Goal: Navigation & Orientation: Find specific page/section

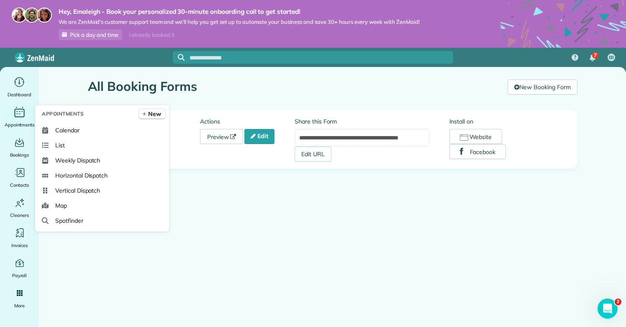
click at [21, 117] on icon "Main" at bounding box center [19, 112] width 13 height 13
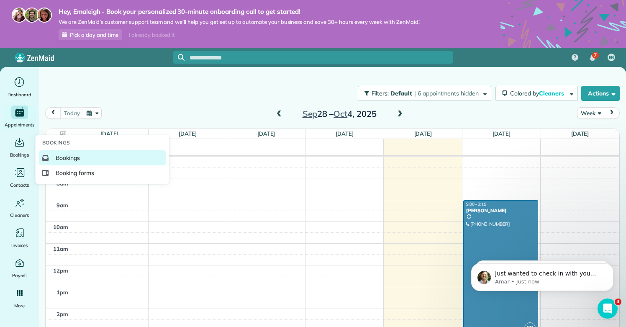
click at [59, 161] on span "Bookings" at bounding box center [68, 158] width 25 height 8
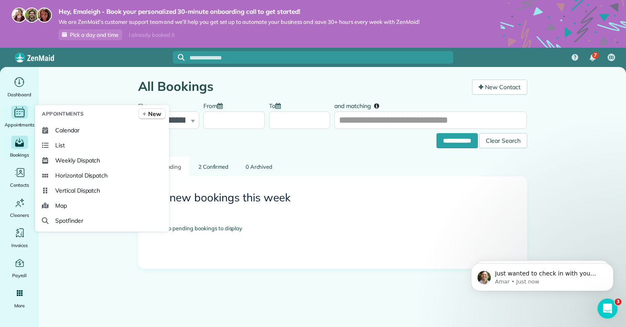
click at [25, 116] on icon "Main" at bounding box center [19, 112] width 13 height 13
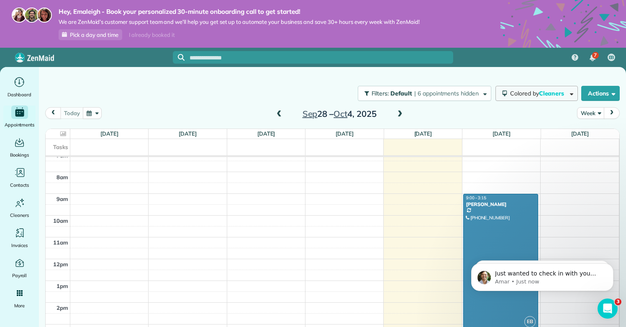
click at [557, 96] on span "Cleaners" at bounding box center [552, 94] width 27 height 8
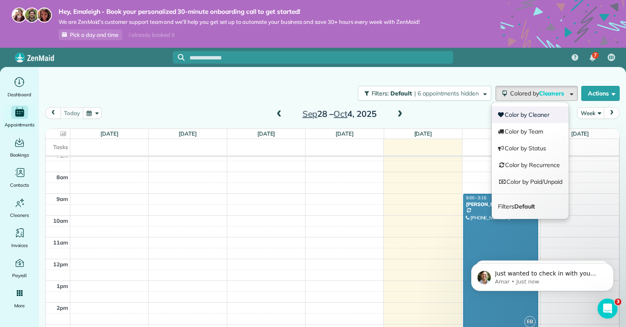
click at [541, 113] on link "Color by Cleaner" at bounding box center [530, 114] width 77 height 17
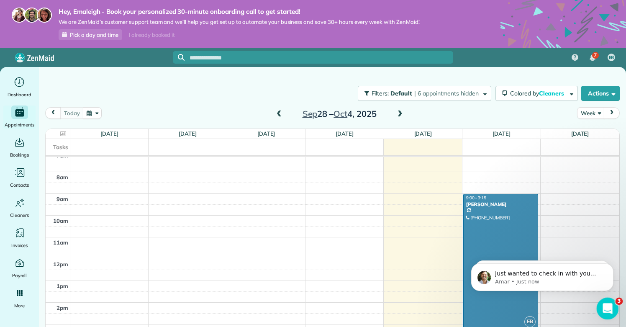
click at [616, 309] on div "Open Intercom Messenger" at bounding box center [607, 307] width 28 height 28
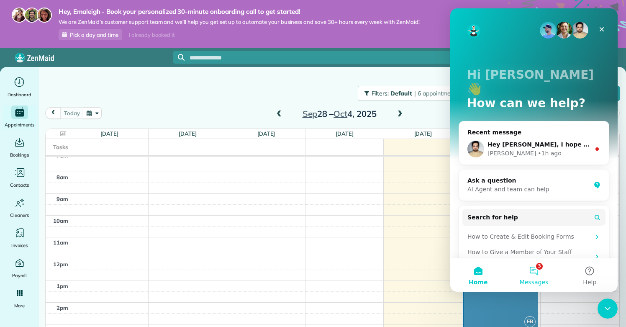
click at [534, 271] on button "3 Messages" at bounding box center [534, 274] width 56 height 33
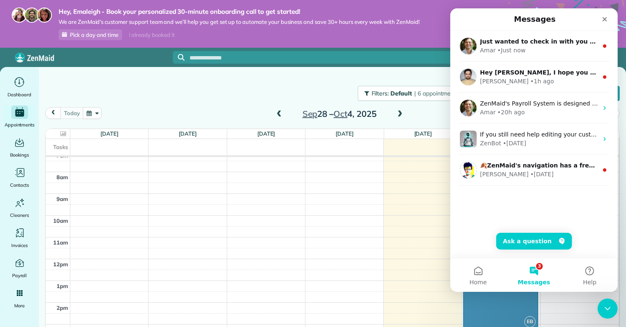
click at [298, 94] on div "Filters: Default | 6 appointments hidden Colored by Cleaners Color by Cleaner C…" at bounding box center [332, 94] width 587 height 28
